Goal: Use online tool/utility: Use online tool/utility

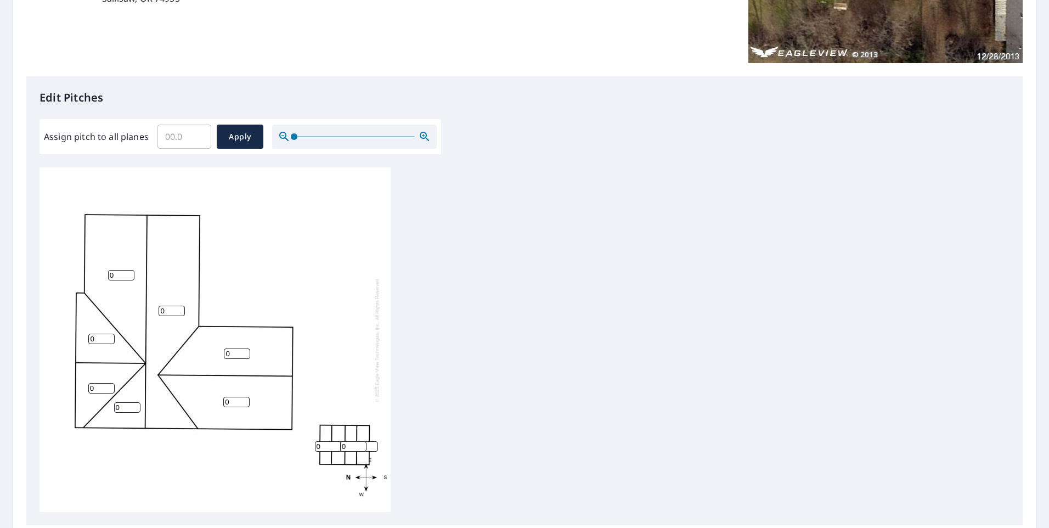
scroll to position [219, 0]
click at [183, 136] on input "Assign pitch to all planes" at bounding box center [184, 135] width 54 height 31
click at [197, 131] on input "0.1" at bounding box center [184, 135] width 54 height 31
click at [197, 131] on input "0.2" at bounding box center [184, 135] width 54 height 31
click at [197, 131] on input "0.3" at bounding box center [184, 135] width 54 height 31
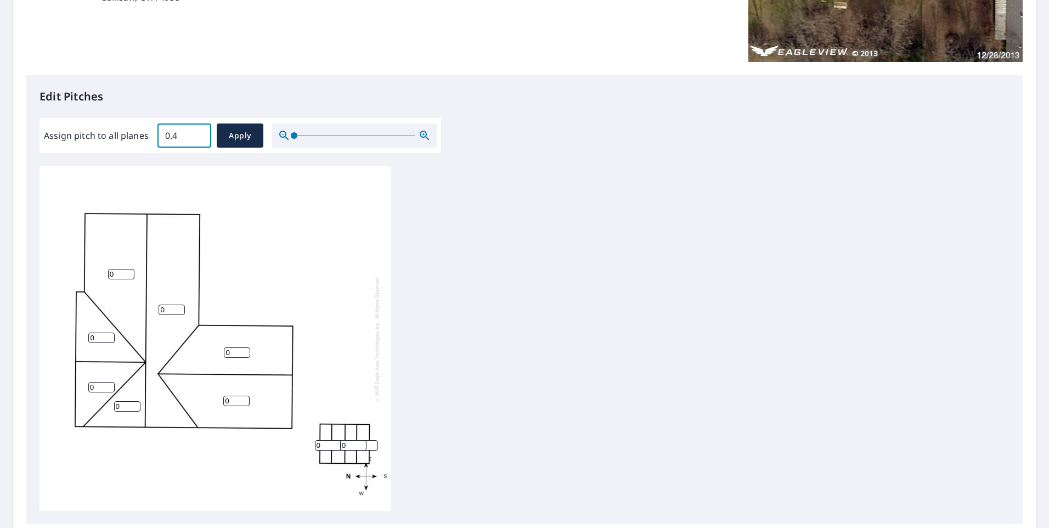
click at [197, 131] on input "0.4" at bounding box center [184, 135] width 54 height 31
click at [197, 131] on input "0.6" at bounding box center [184, 135] width 54 height 31
drag, startPoint x: 184, startPoint y: 137, endPoint x: 64, endPoint y: 149, distance: 120.8
click at [66, 148] on div "Assign pitch to all planes 0.6 ​ Apply" at bounding box center [240, 135] width 402 height 35
type input "5"
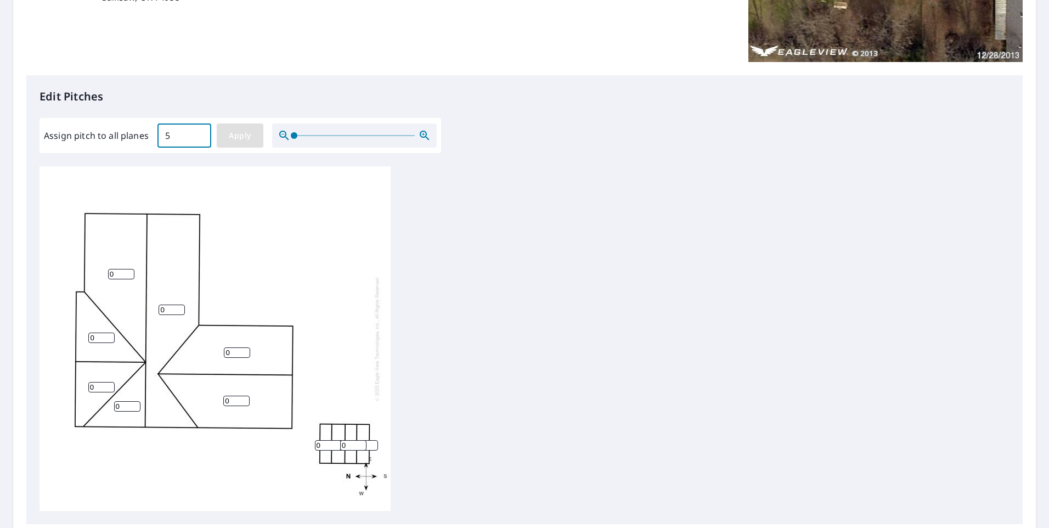
click at [244, 134] on span "Apply" at bounding box center [239, 136] width 29 height 14
type input "5"
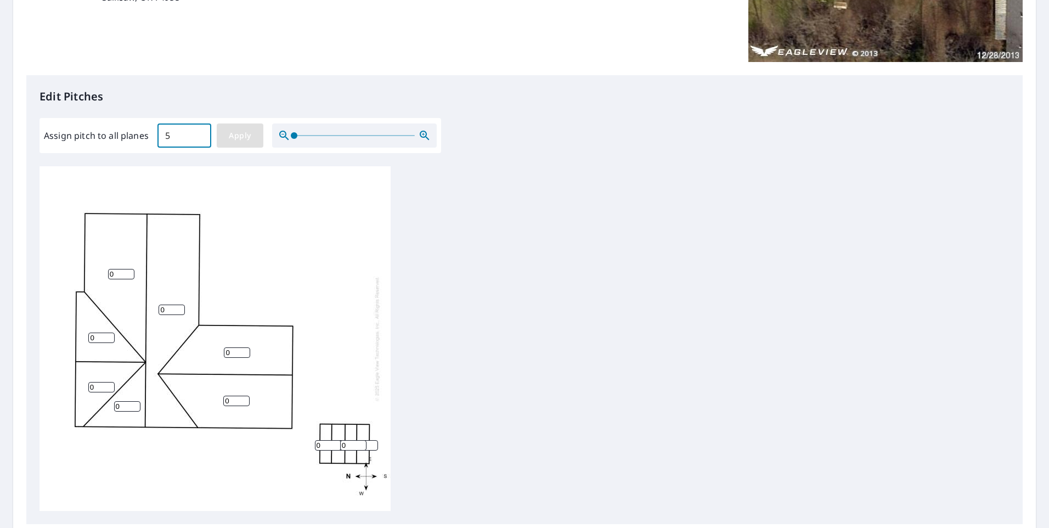
type input "5"
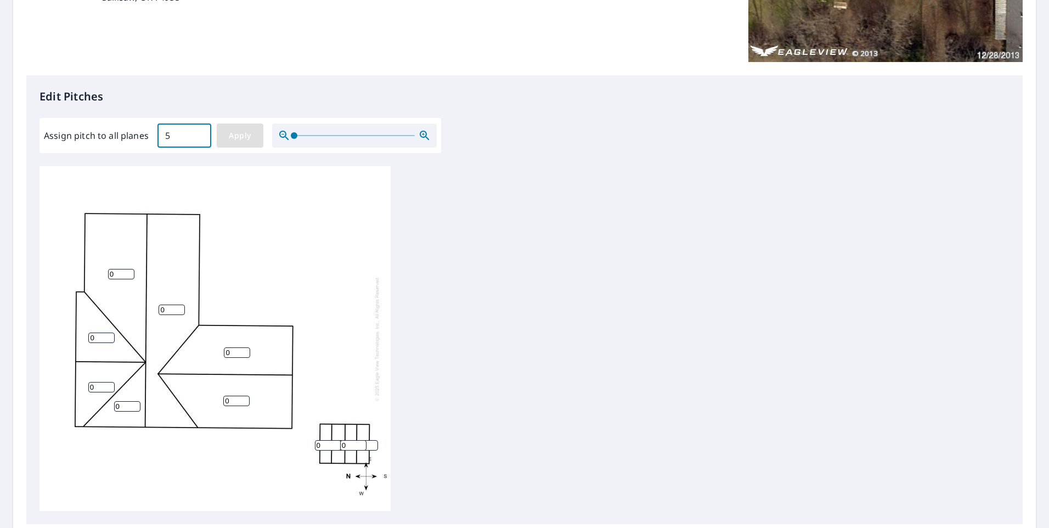
type input "5"
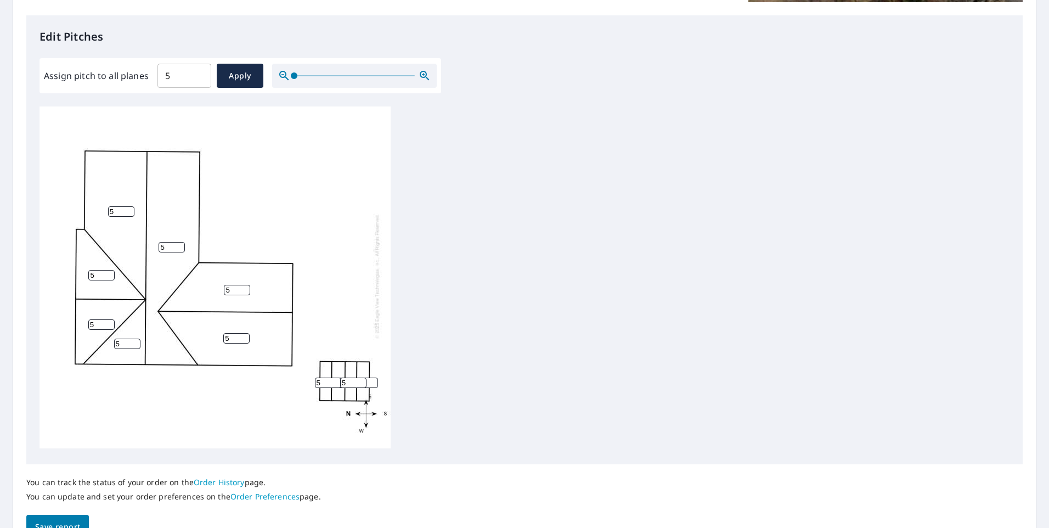
scroll to position [341, 0]
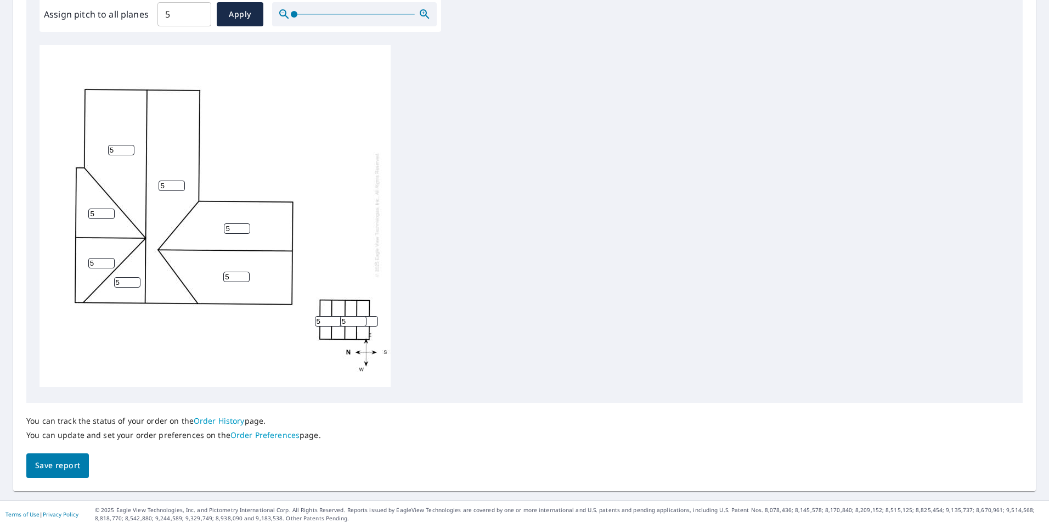
drag, startPoint x: 63, startPoint y: 468, endPoint x: 68, endPoint y: 461, distance: 8.7
click at [63, 467] on span "Save report" at bounding box center [57, 466] width 45 height 14
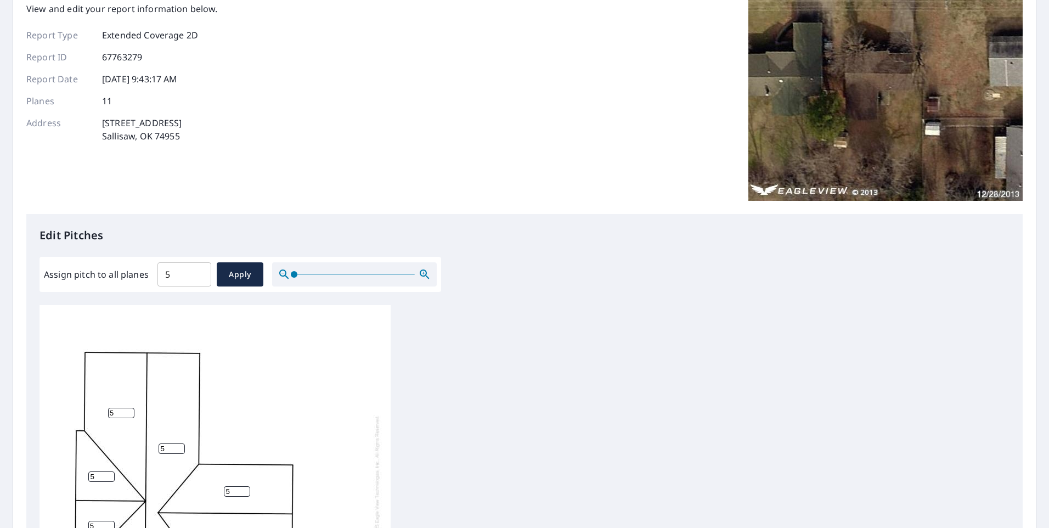
scroll to position [0, 0]
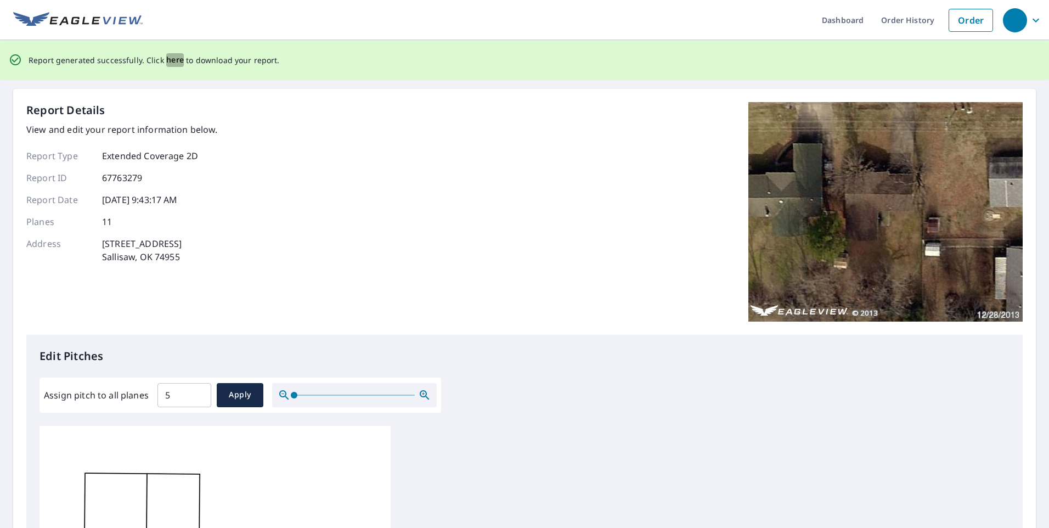
click at [172, 61] on span "here" at bounding box center [175, 60] width 18 height 14
